Goal: Information Seeking & Learning: Learn about a topic

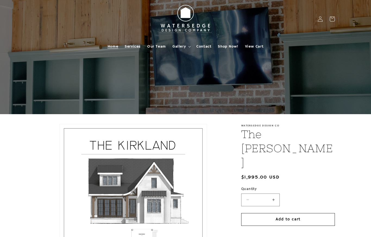
click at [112, 46] on span "Home" at bounding box center [113, 46] width 11 height 5
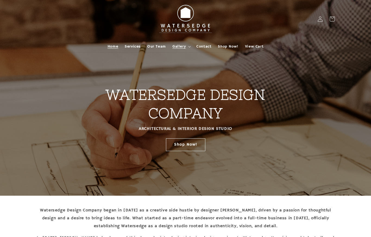
click at [183, 44] on span "Gallery" at bounding box center [179, 46] width 13 height 5
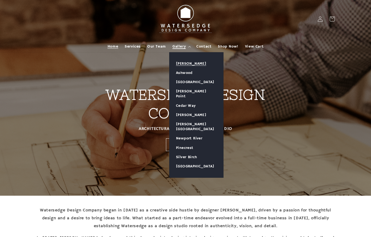
click at [186, 64] on link "[PERSON_NAME]" at bounding box center [197, 63] width 54 height 9
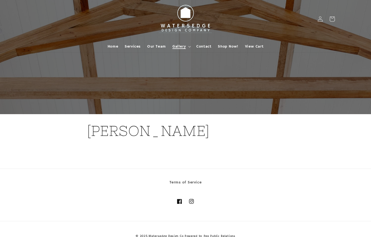
click at [184, 46] on span "Gallery" at bounding box center [179, 46] width 13 height 5
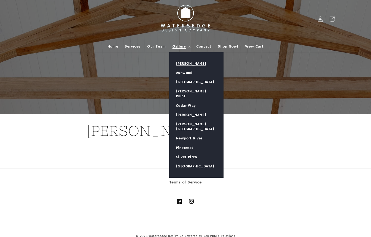
click at [184, 110] on link "[PERSON_NAME]" at bounding box center [197, 114] width 54 height 9
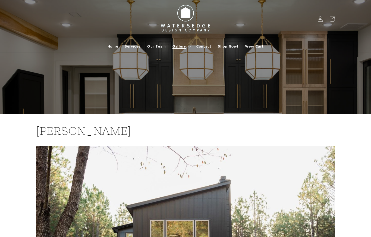
click at [174, 46] on span "Gallery" at bounding box center [179, 46] width 13 height 5
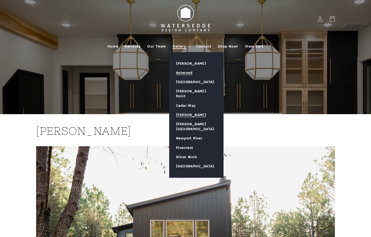
click at [182, 72] on link "Ashwood" at bounding box center [197, 72] width 54 height 9
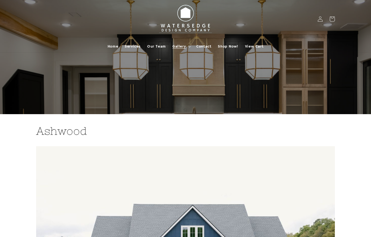
click at [180, 49] on summary "Gallery" at bounding box center [181, 46] width 24 height 11
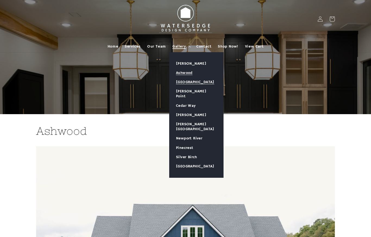
click at [183, 85] on link "[GEOGRAPHIC_DATA]" at bounding box center [197, 81] width 54 height 9
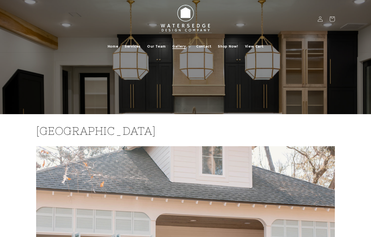
click at [180, 43] on summary "Gallery" at bounding box center [181, 46] width 24 height 11
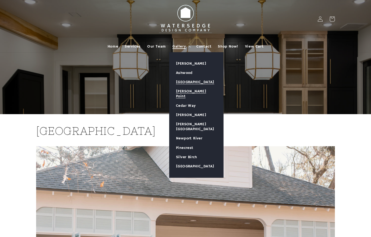
click at [182, 92] on link "[PERSON_NAME] Point" at bounding box center [197, 94] width 54 height 14
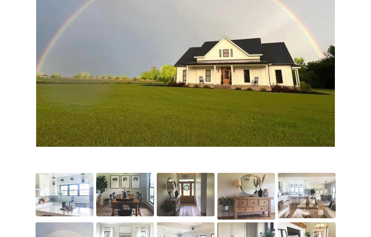
scroll to position [213, 0]
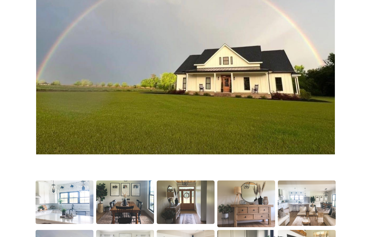
click at [78, 205] on img at bounding box center [64, 202] width 59 height 44
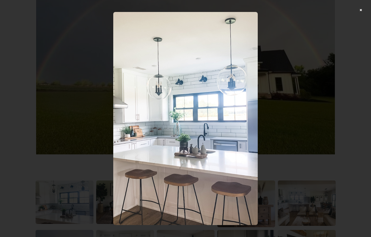
click at [364, 10] on div at bounding box center [185, 118] width 371 height 237
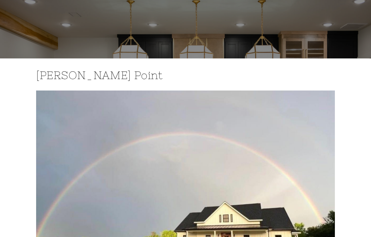
scroll to position [0, 0]
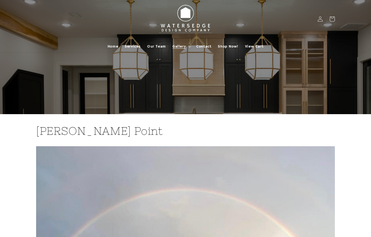
click at [183, 48] on span "Gallery" at bounding box center [179, 46] width 13 height 5
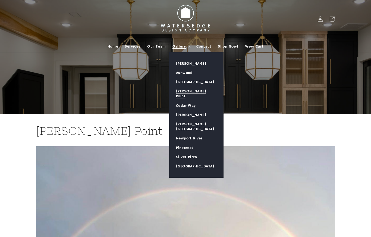
click at [187, 101] on link "Cedar Way" at bounding box center [197, 105] width 54 height 9
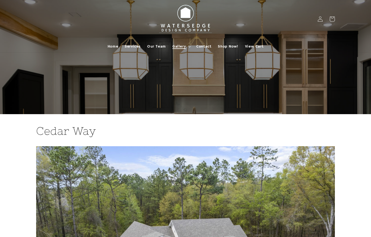
click at [181, 46] on span "Gallery" at bounding box center [179, 46] width 13 height 5
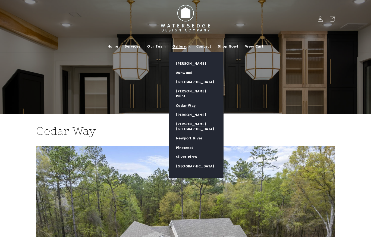
click at [185, 120] on link "[PERSON_NAME][GEOGRAPHIC_DATA]" at bounding box center [197, 127] width 54 height 14
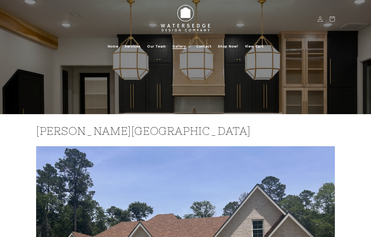
click at [177, 48] on span "Gallery" at bounding box center [179, 46] width 13 height 5
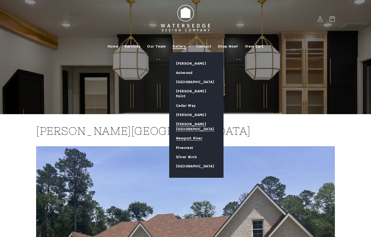
click at [187, 134] on link "Newport River" at bounding box center [197, 138] width 54 height 9
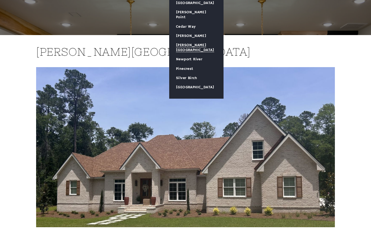
scroll to position [78, 0]
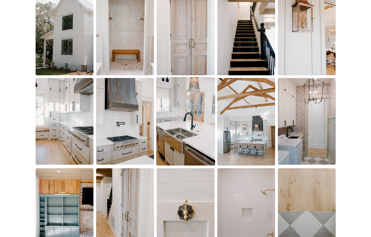
scroll to position [749, 0]
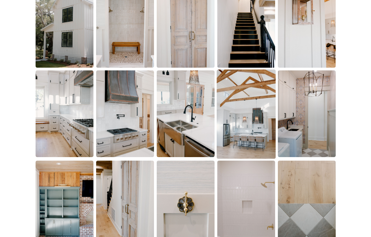
click at [271, 121] on img at bounding box center [246, 114] width 59 height 89
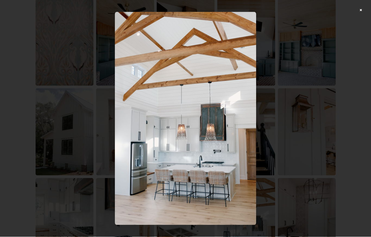
scroll to position [599, 0]
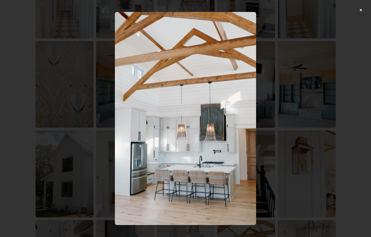
click at [364, 9] on div at bounding box center [185, 118] width 371 height 237
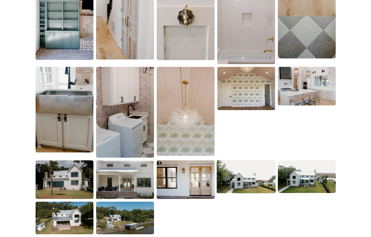
scroll to position [936, 0]
click at [300, 189] on img at bounding box center [306, 176] width 59 height 33
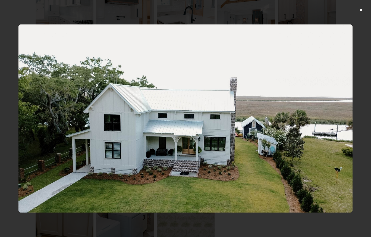
scroll to position [847, 0]
click at [362, 10] on div at bounding box center [185, 118] width 371 height 237
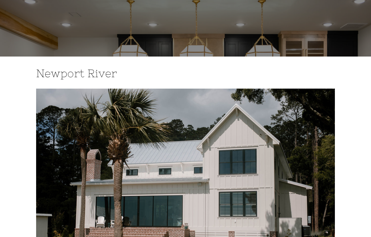
scroll to position [0, 0]
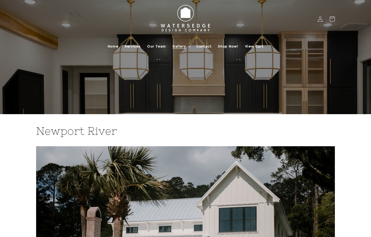
click at [177, 49] on summary "Gallery" at bounding box center [181, 46] width 24 height 11
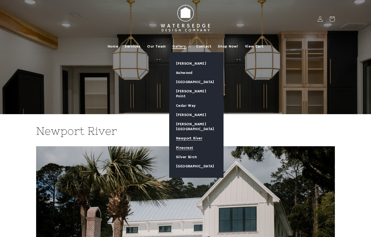
click at [183, 143] on link "Pinecrest" at bounding box center [197, 147] width 54 height 9
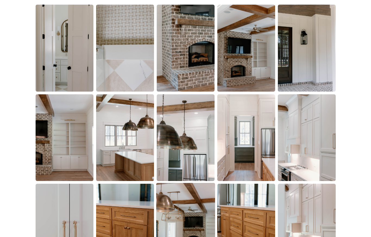
scroll to position [383, 0]
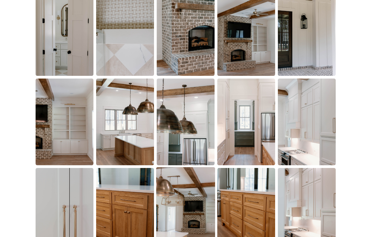
click at [189, 214] on img at bounding box center [185, 211] width 59 height 89
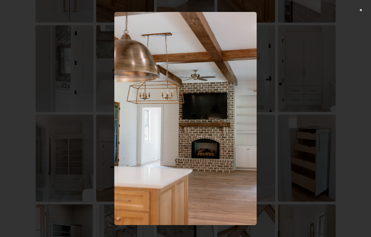
scroll to position [591, 0]
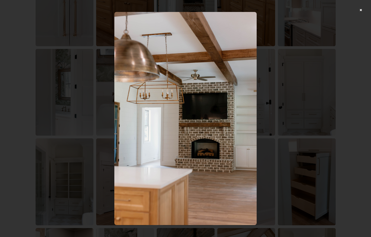
click at [361, 11] on div at bounding box center [185, 118] width 371 height 237
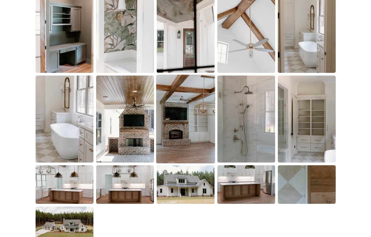
scroll to position [848, 0]
